Goal: Task Accomplishment & Management: Manage account settings

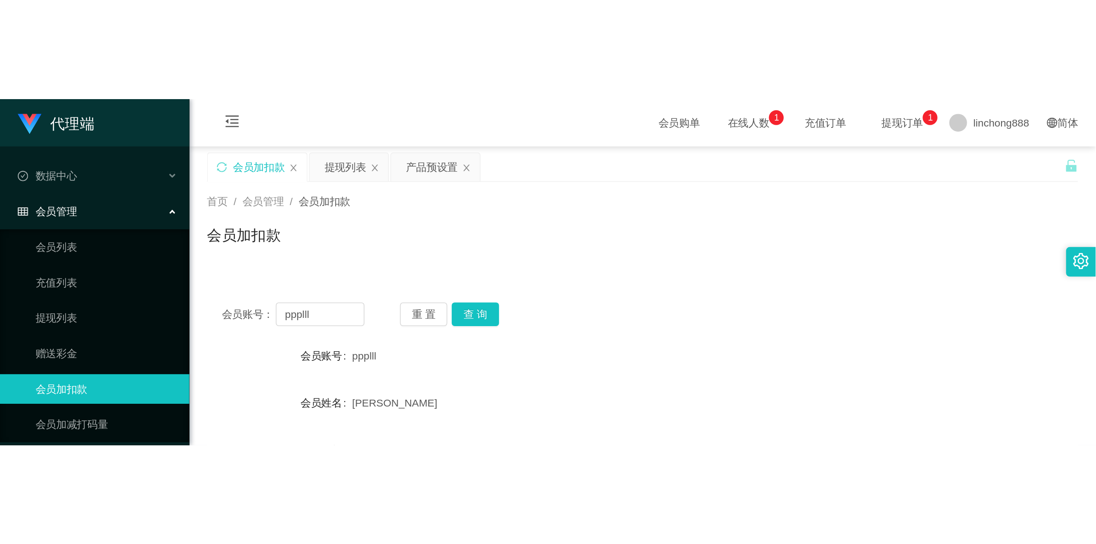
scroll to position [114, 0]
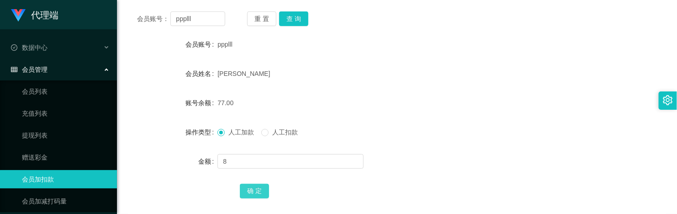
type input "8"
click at [254, 187] on button "确 定" at bounding box center [254, 191] width 29 height 15
drag, startPoint x: 153, startPoint y: 63, endPoint x: 135, endPoint y: 23, distance: 43.5
click at [152, 59] on form "会员账号 ppplll 会员姓名 [PERSON_NAME] 账号余额 85.00 操作类型 人工加款 人工扣款 金额 确 定" at bounding box center [397, 117] width 538 height 164
drag, startPoint x: 208, startPoint y: 18, endPoint x: 170, endPoint y: 0, distance: 41.9
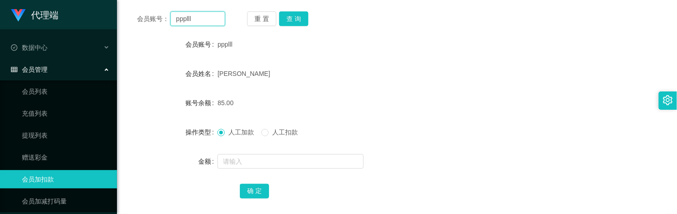
click at [142, 13] on div "会员账号： ppplll" at bounding box center [181, 18] width 88 height 15
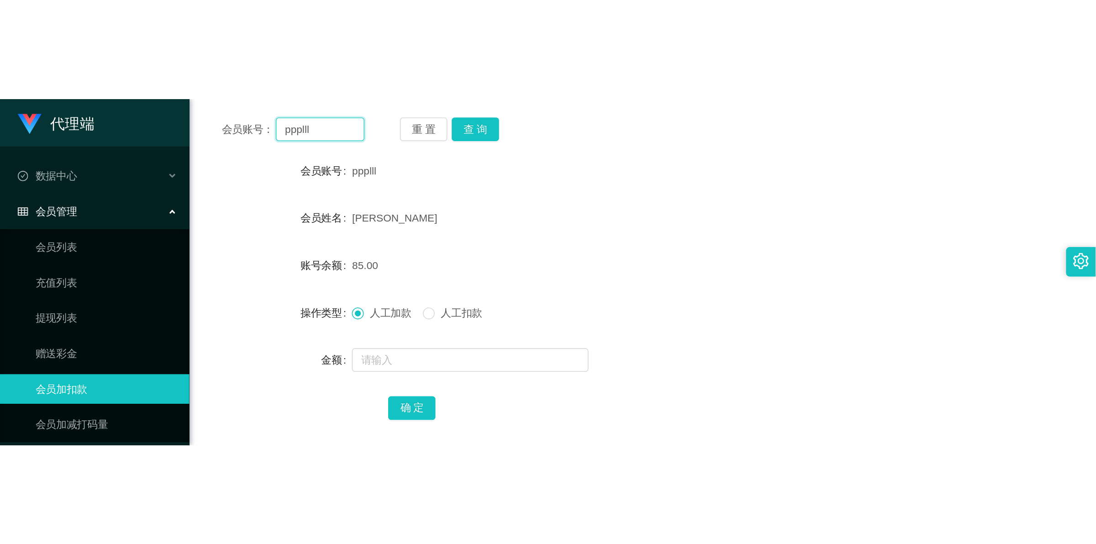
scroll to position [0, 0]
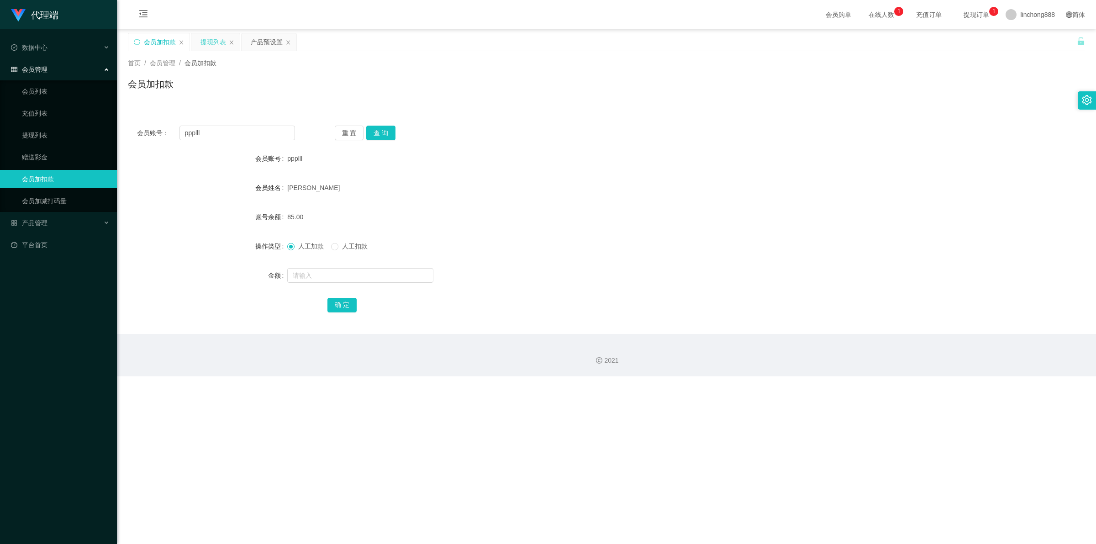
drag, startPoint x: 215, startPoint y: 41, endPoint x: 225, endPoint y: 50, distance: 13.9
click at [215, 41] on div "提现列表" at bounding box center [213, 41] width 26 height 17
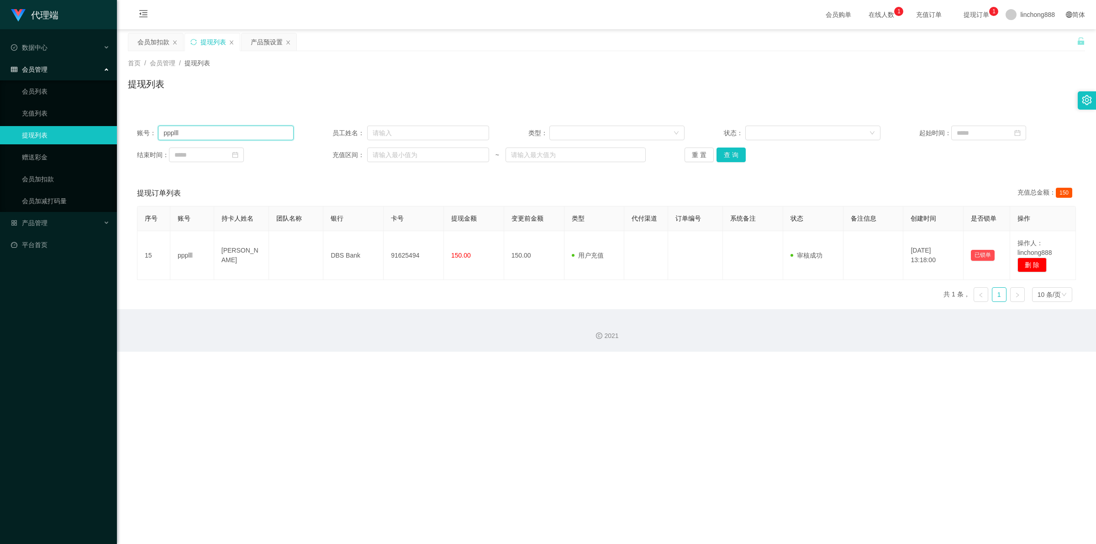
drag, startPoint x: 227, startPoint y: 136, endPoint x: 74, endPoint y: 128, distance: 152.7
click at [68, 128] on section "代理端 数据中心 会员管理 会员列表 充值列表 提现列表 赠送彩金 会员加扣款 会员加减打码量 产品管理 开奖记录 注单管理 产品列表 即时注单 产品预设置 …" at bounding box center [548, 176] width 1096 height 352
click at [676, 156] on button "查 询" at bounding box center [730, 154] width 29 height 15
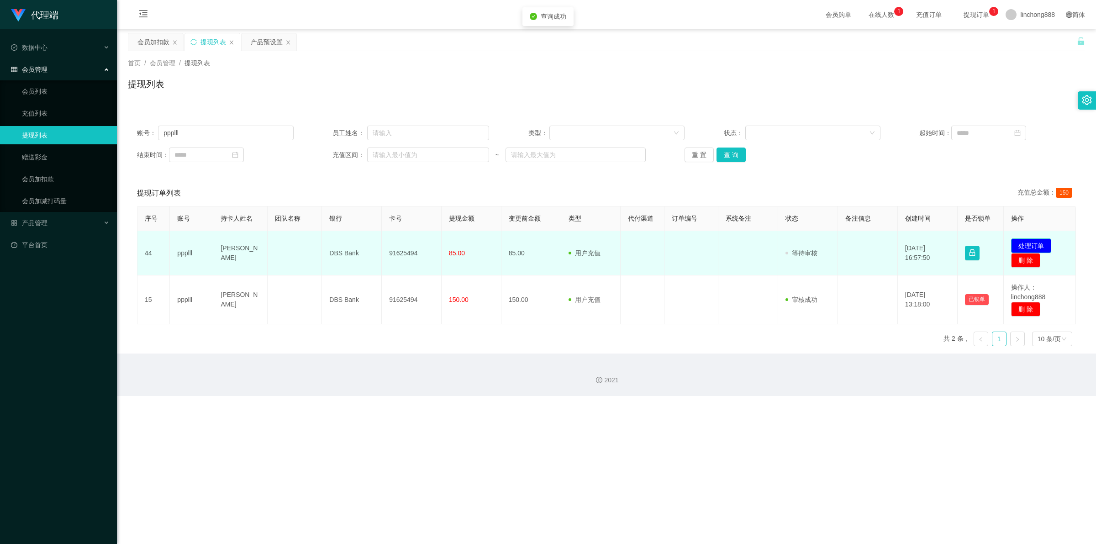
click at [676, 213] on button "处理订单" at bounding box center [1031, 245] width 40 height 15
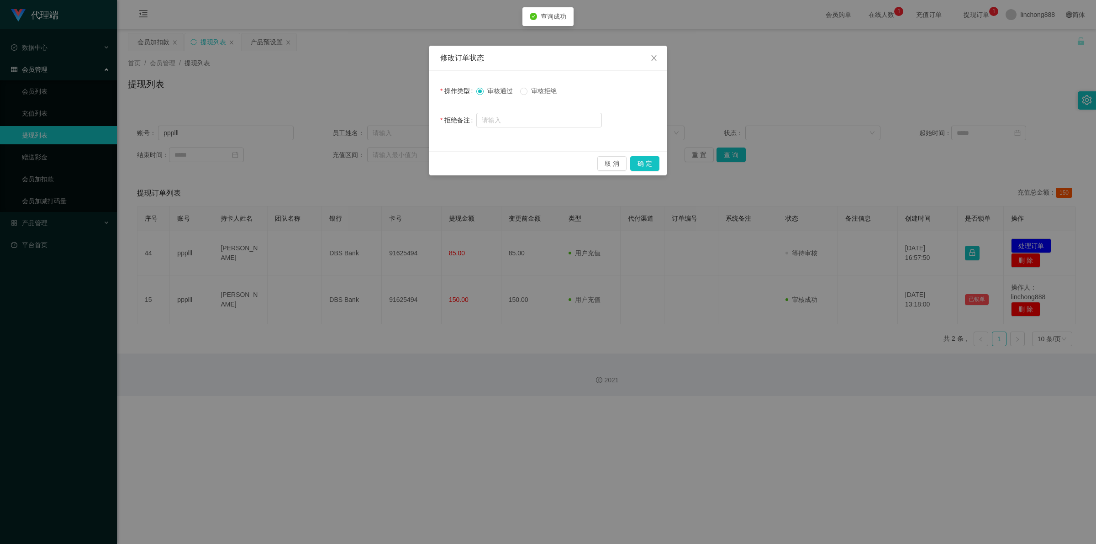
click at [547, 89] on span "审核拒绝" at bounding box center [543, 90] width 33 height 7
click at [532, 118] on input "text" at bounding box center [539, 120] width 126 height 15
click at [543, 123] on input "尊敬的用户：您好，经过核查您没有按照商家发布的要求完成爱心公益订单，请尽快联系接待员完成。带来不便请谅解。" at bounding box center [539, 120] width 126 height 15
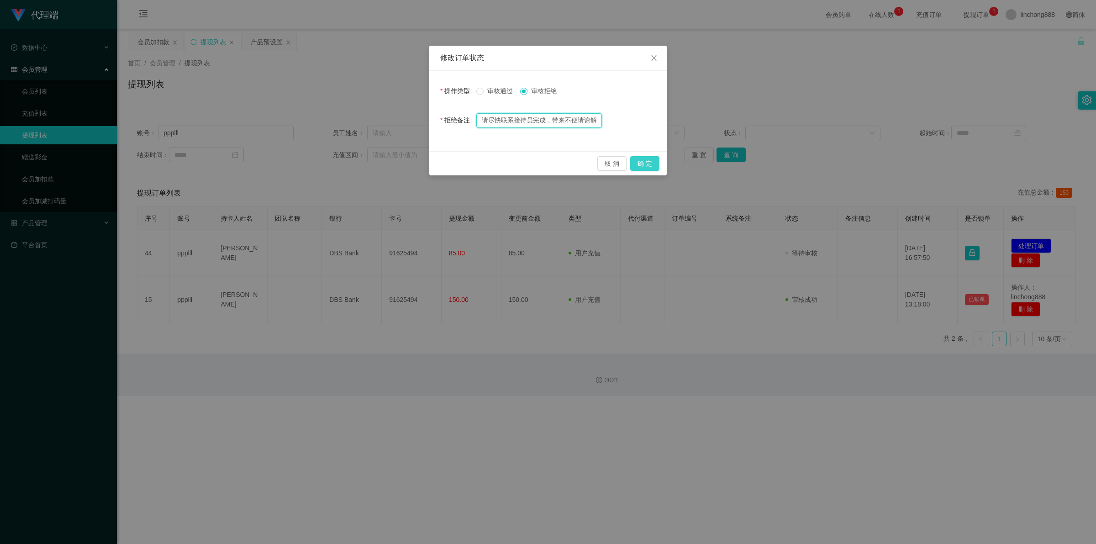
type input "尊敬的用户：您好，经过核查您没有按照商家发布的要求完成爱心公益订单，请尽快联系接待员完成，带来不便请谅解。"
click at [642, 163] on button "确 定" at bounding box center [644, 163] width 29 height 15
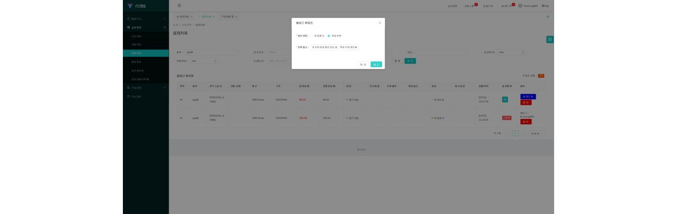
scroll to position [0, 0]
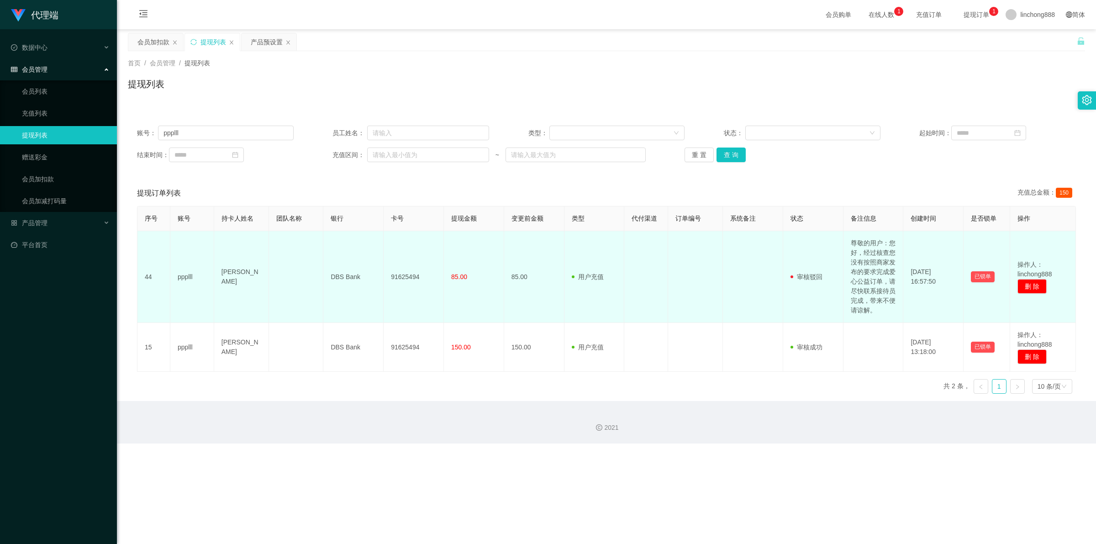
click at [676, 213] on td at bounding box center [695, 277] width 55 height 92
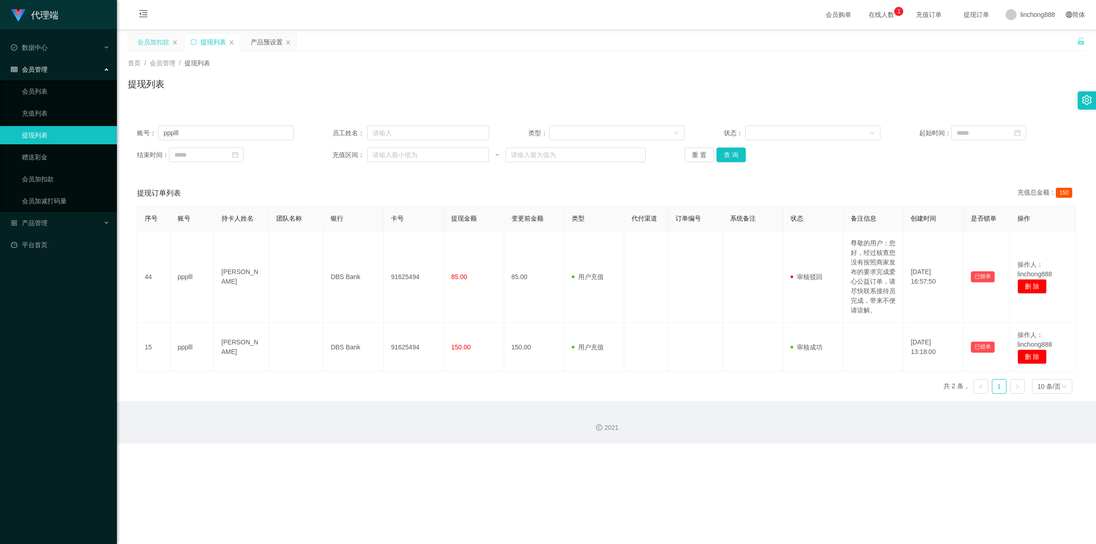
click at [155, 44] on div "会员加扣款" at bounding box center [153, 41] width 32 height 17
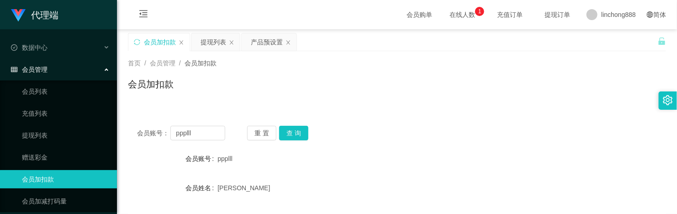
click at [297, 135] on button "查 询" at bounding box center [293, 133] width 29 height 15
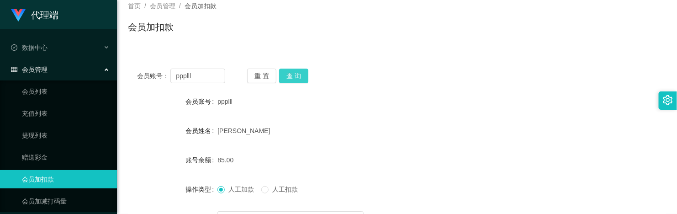
click at [305, 78] on button "查 询" at bounding box center [293, 75] width 29 height 15
click at [291, 73] on button "查 询" at bounding box center [293, 75] width 29 height 15
click at [301, 68] on div "会员账号： ppplll 重 置 查 询 会员账号 ppplll 会员姓名 [PERSON_NAME] 账号余额 85.00 操作类型 人工加款 人工扣款 金…" at bounding box center [397, 167] width 538 height 217
click at [301, 72] on button "查 询" at bounding box center [293, 75] width 29 height 15
click at [231, 42] on div "首页 / 会员管理 / 会员加扣款 / 会员加扣款" at bounding box center [397, 21] width 560 height 54
